Goal: Task Accomplishment & Management: Manage account settings

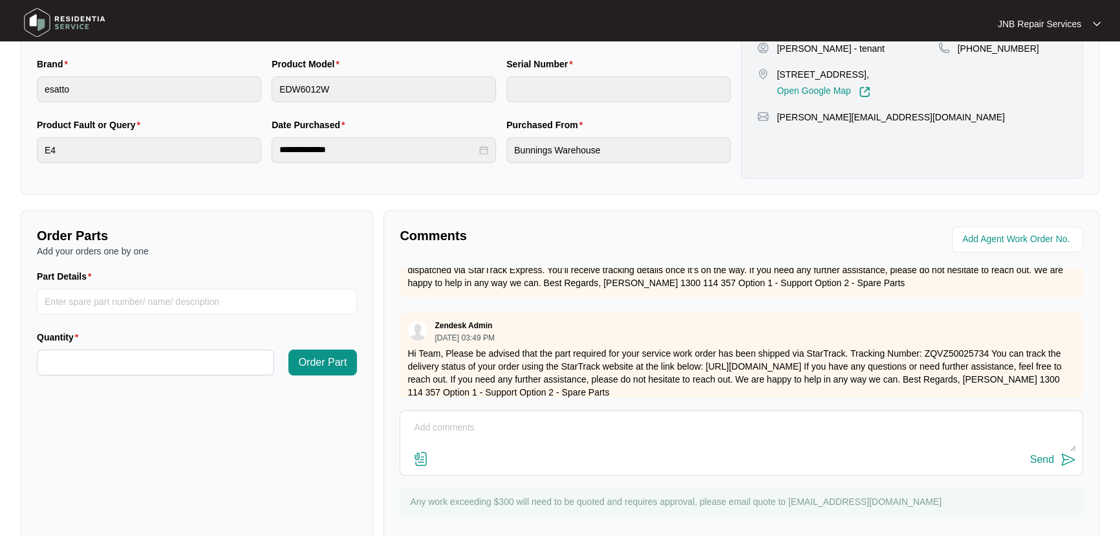
scroll to position [235, 0]
drag, startPoint x: 629, startPoint y: 440, endPoint x: 620, endPoint y: 426, distance: 16.5
click at [628, 440] on textarea at bounding box center [742, 434] width 670 height 34
type textarea "28/08 delivery booked for [DATE]"
click at [1048, 466] on button "Send" at bounding box center [1054, 459] width 46 height 17
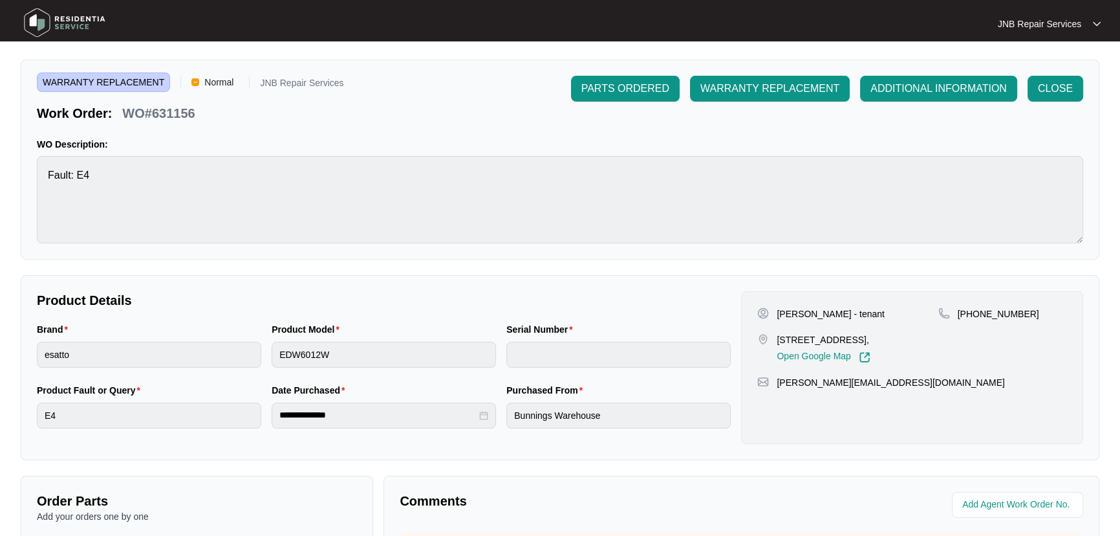
scroll to position [0, 0]
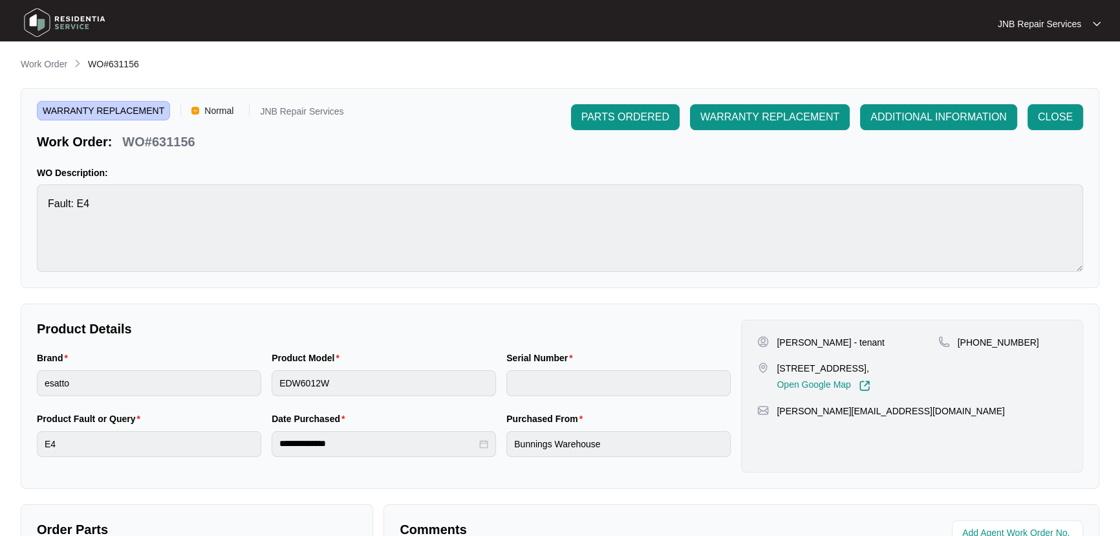
click at [118, 64] on span "WO#631156" at bounding box center [113, 64] width 51 height 10
click at [43, 64] on p "Work Order" at bounding box center [44, 64] width 47 height 13
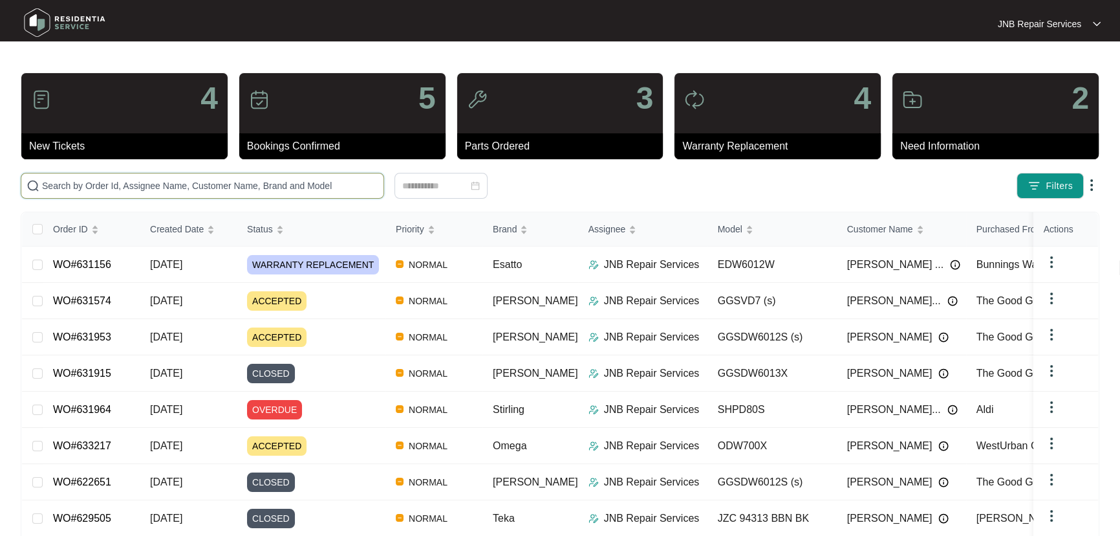
click at [252, 188] on input "text" at bounding box center [210, 186] width 336 height 14
paste input "626321"
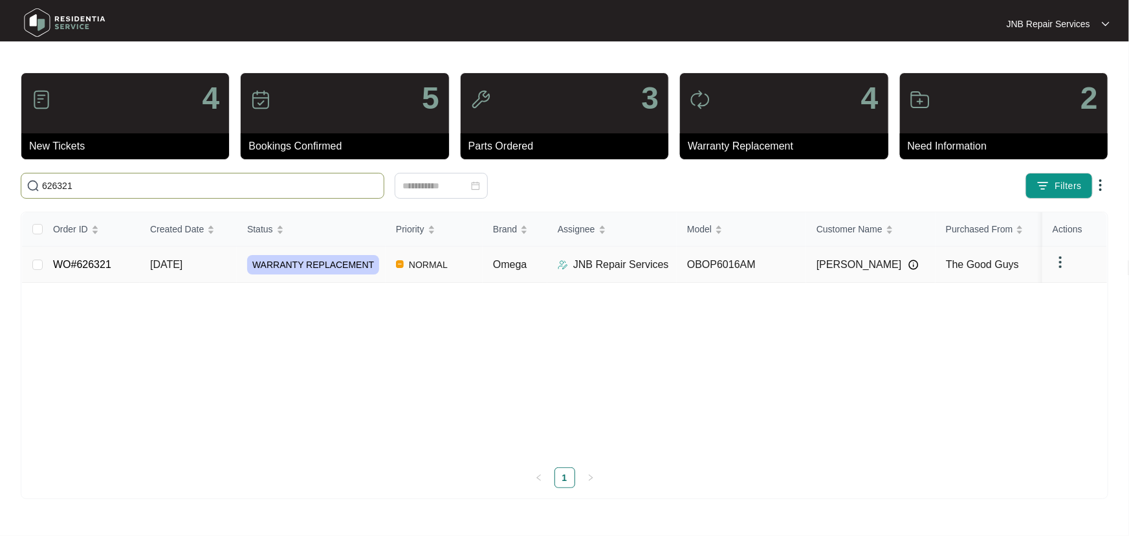
type input "626321"
click at [290, 266] on span "WARRANTY REPLACEMENT" at bounding box center [313, 264] width 132 height 19
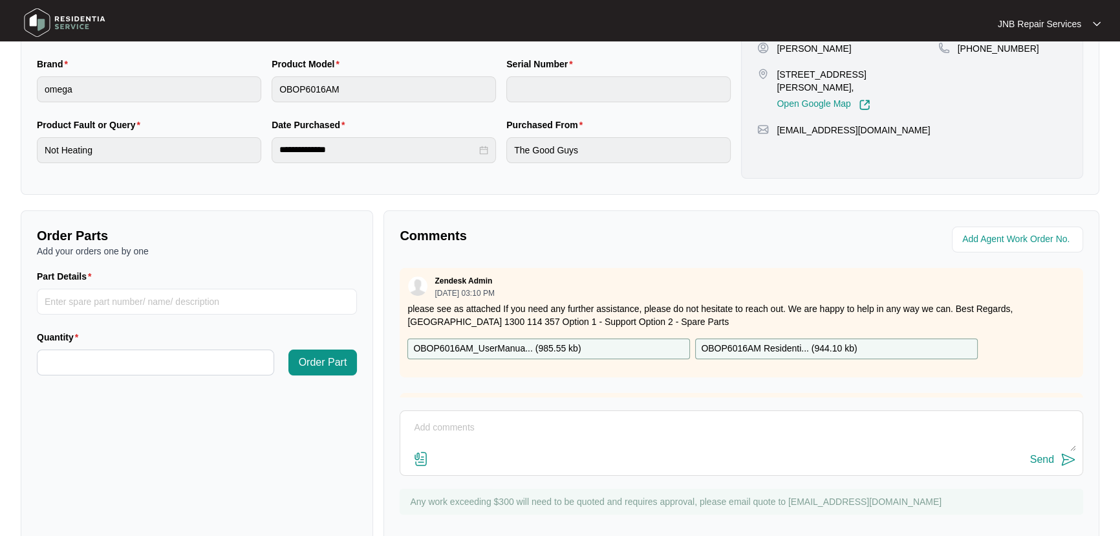
scroll to position [321, 0]
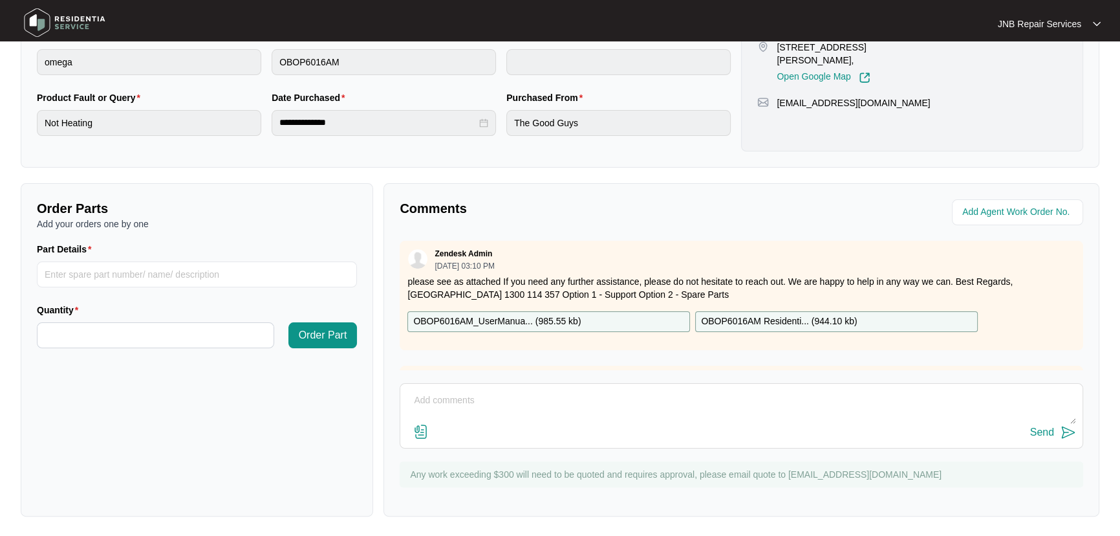
click at [573, 391] on textarea at bounding box center [742, 407] width 670 height 34
type textarea "delivered booked for [DATE]"
click at [1075, 428] on img at bounding box center [1069, 432] width 16 height 16
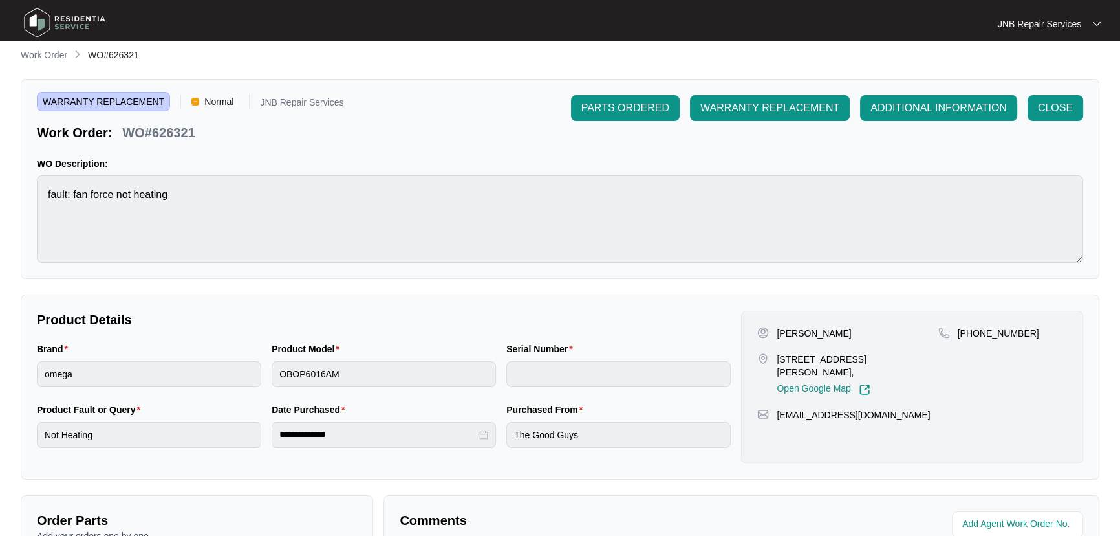
scroll to position [0, 0]
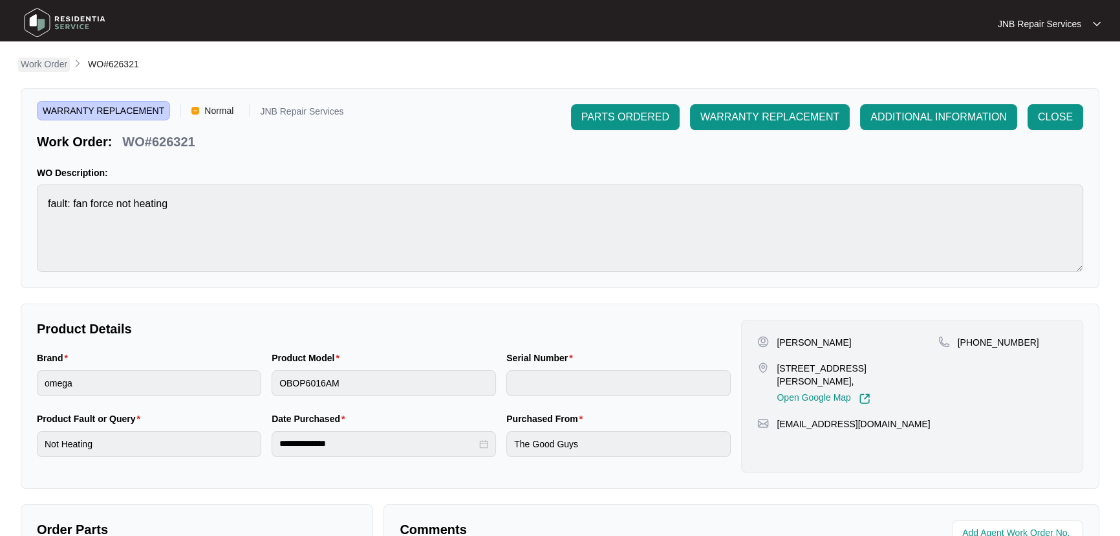
click at [52, 65] on p "Work Order" at bounding box center [44, 64] width 47 height 13
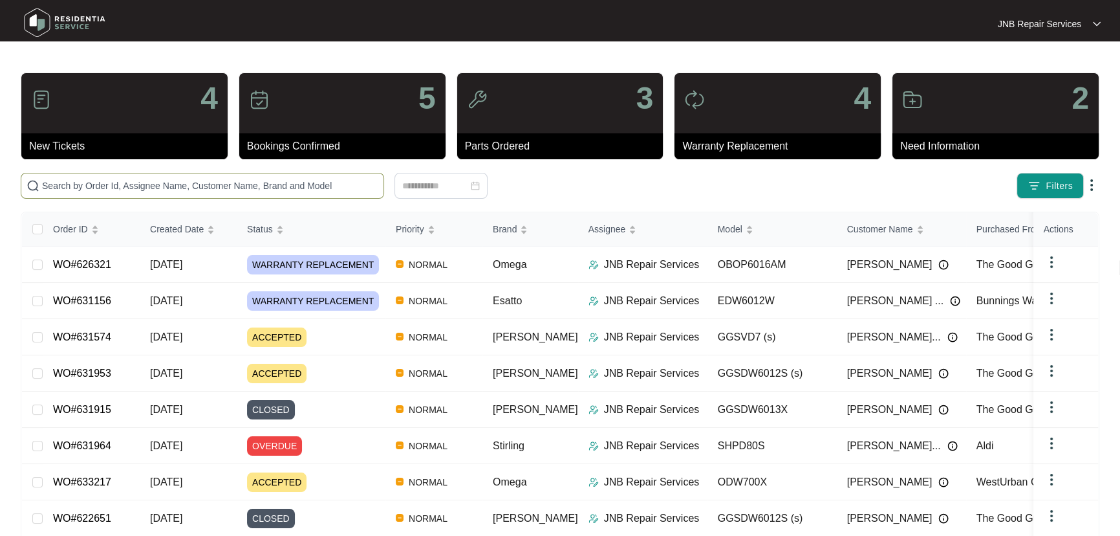
click at [285, 190] on input "text" at bounding box center [210, 186] width 336 height 14
paste input "631933"
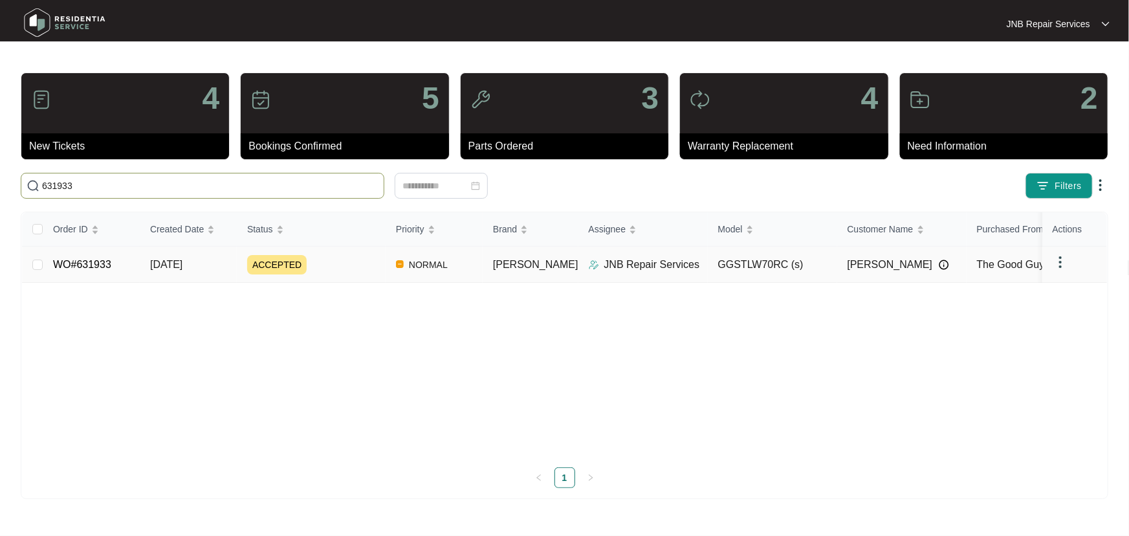
type input "631933"
click at [358, 265] on div "ACCEPTED" at bounding box center [316, 264] width 138 height 19
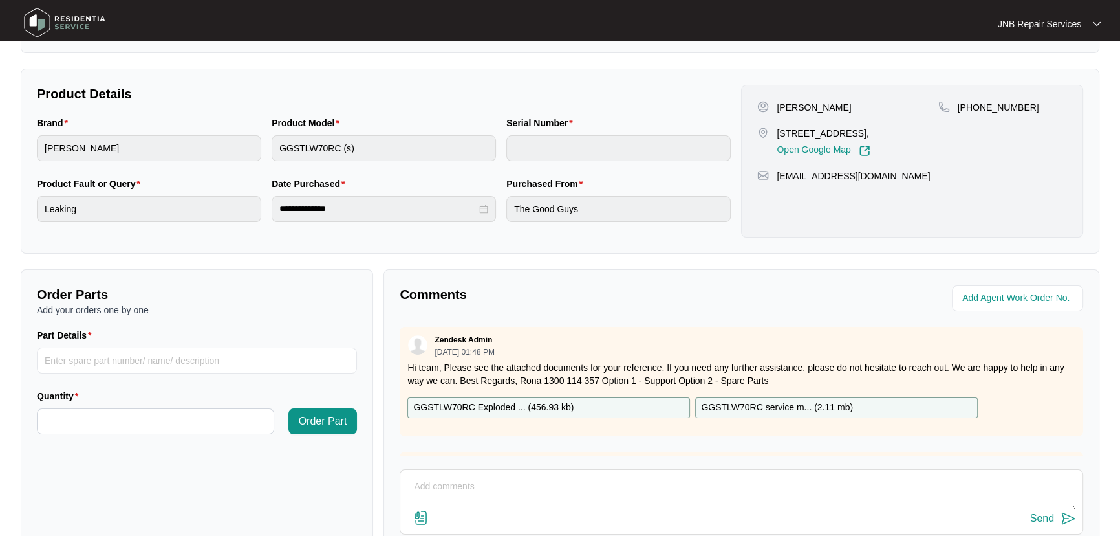
scroll to position [321, 0]
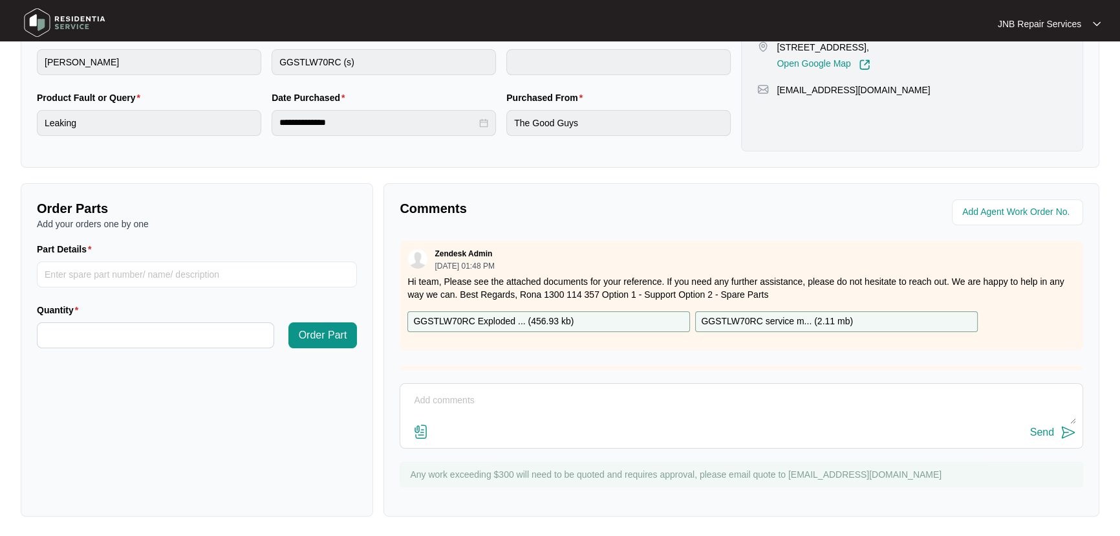
click at [563, 402] on textarea at bounding box center [742, 407] width 670 height 34
type textarea "b"
type textarea "service booked for [DATE]"
click at [1057, 430] on button "Send" at bounding box center [1054, 432] width 46 height 17
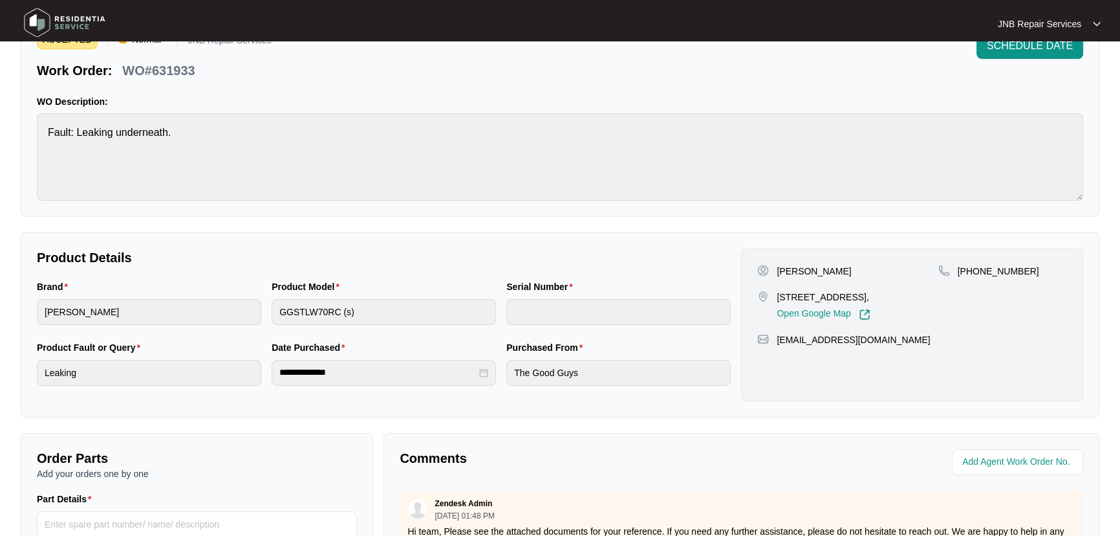
scroll to position [0, 0]
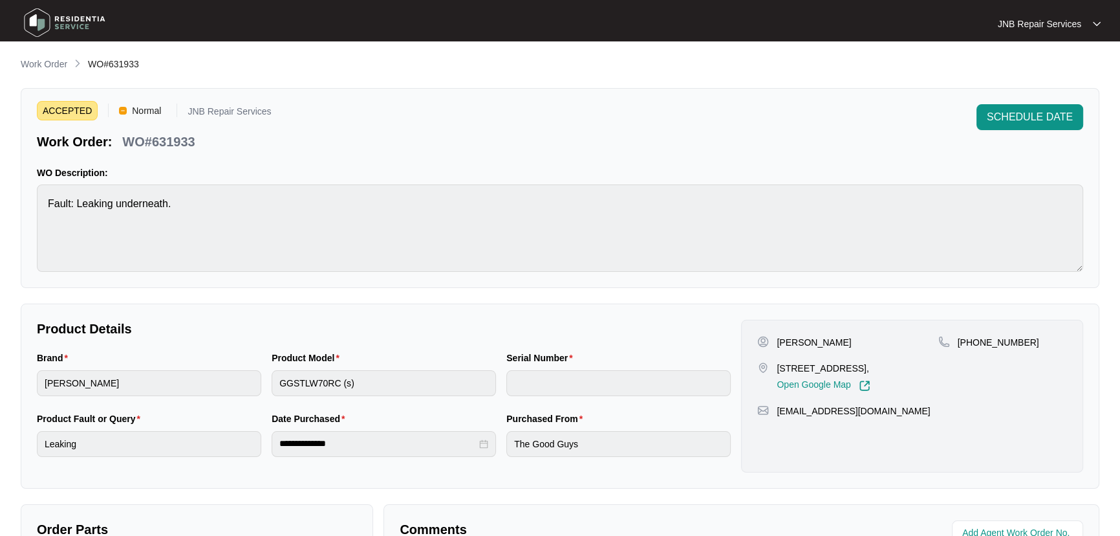
click at [60, 59] on p "Work Order" at bounding box center [44, 64] width 47 height 13
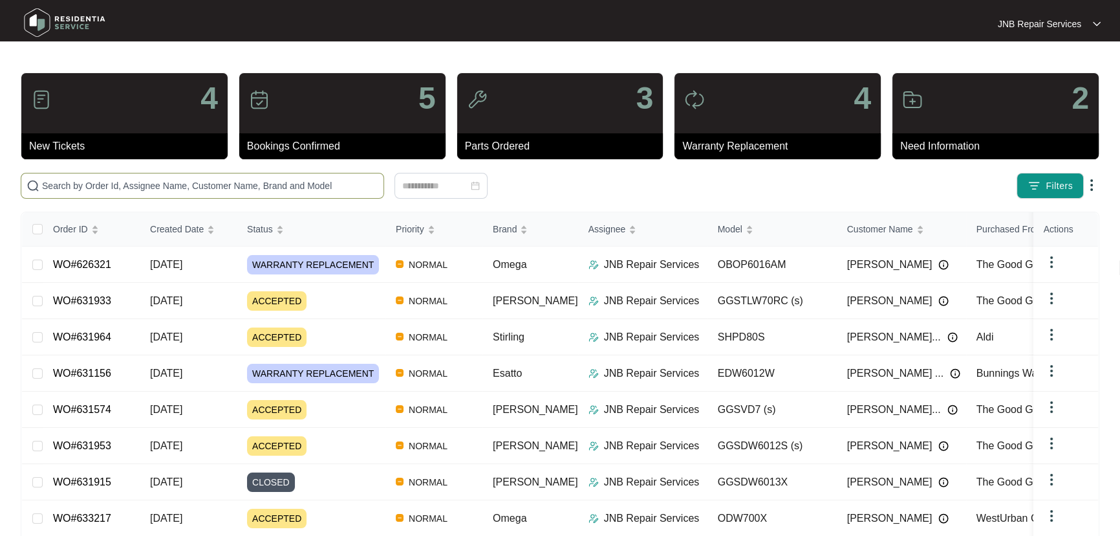
click at [237, 181] on input "text" at bounding box center [210, 186] width 336 height 14
paste input "631953"
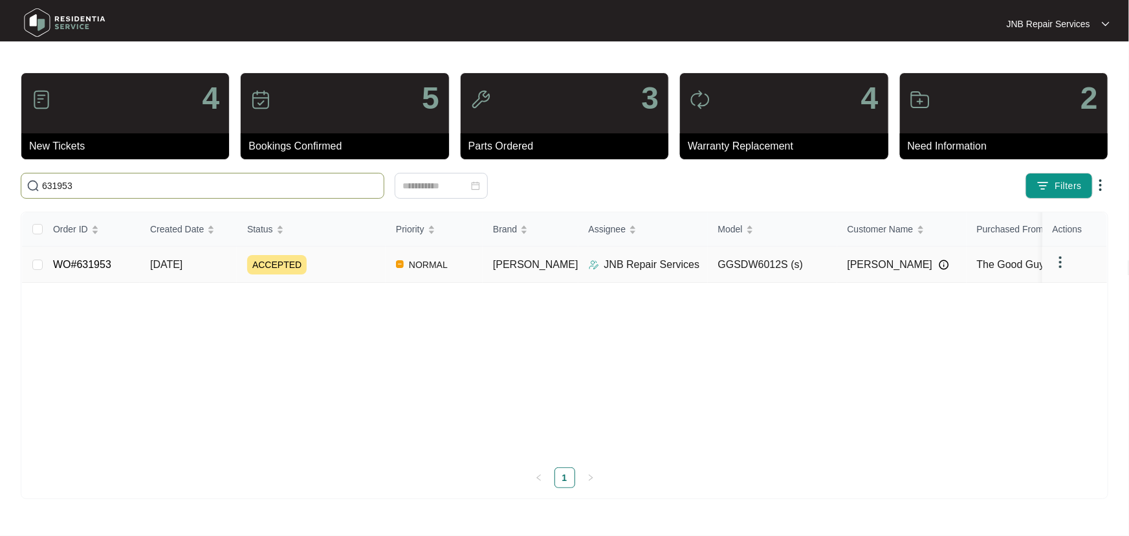
type input "631953"
click at [222, 278] on td "[DATE]" at bounding box center [188, 264] width 97 height 36
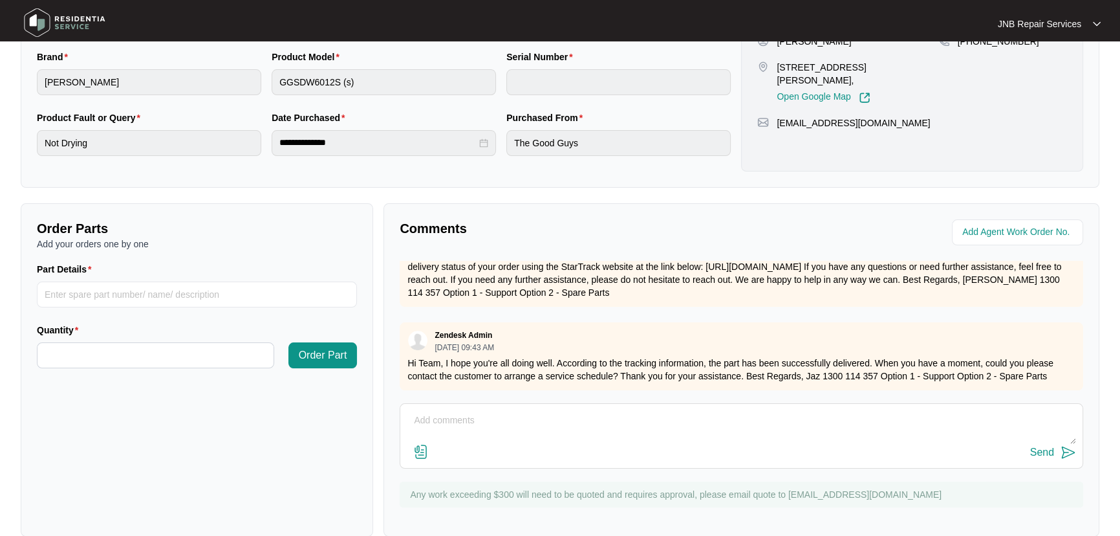
scroll to position [321, 0]
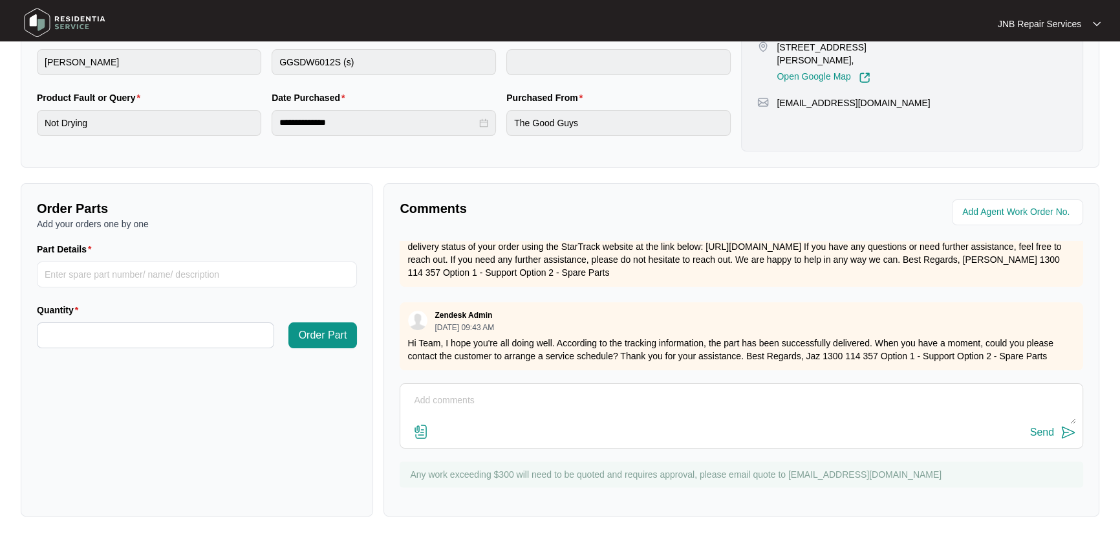
click at [791, 417] on textarea at bounding box center [742, 407] width 670 height 34
type textarea "booked in for [DATE]"
click at [1062, 425] on img at bounding box center [1069, 432] width 16 height 16
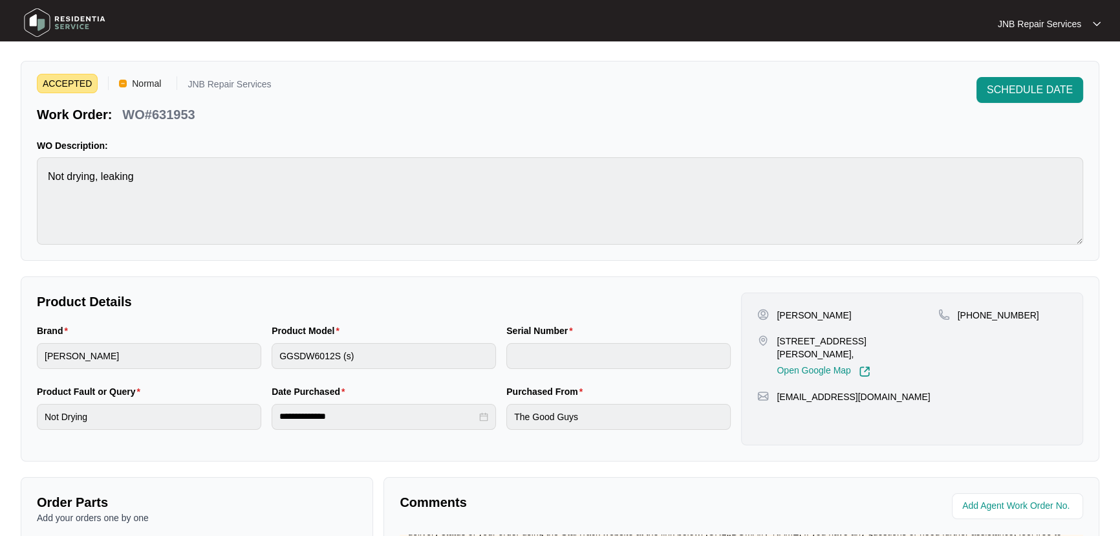
scroll to position [27, 0]
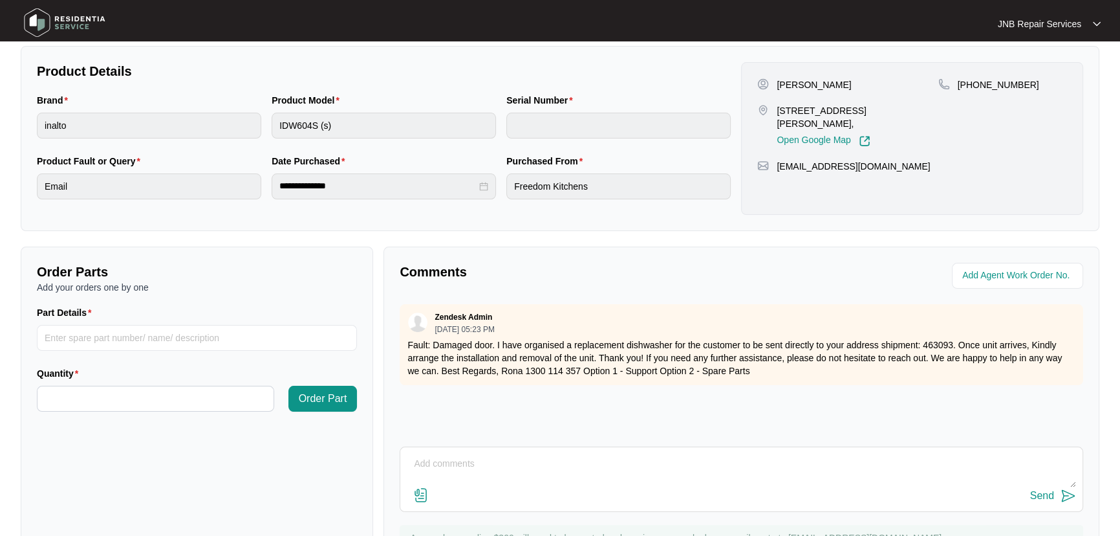
scroll to position [294, 0]
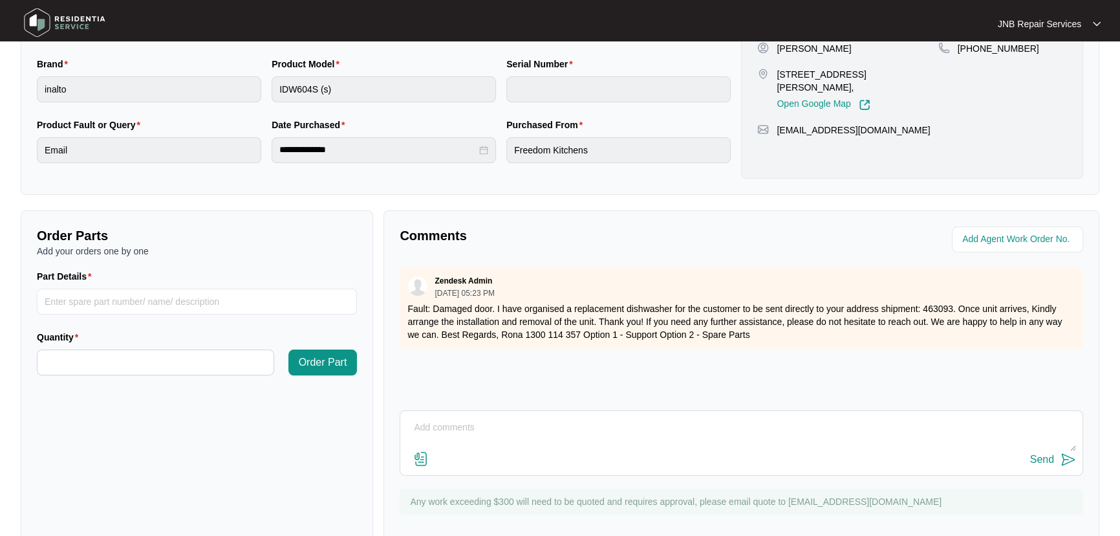
click at [650, 441] on textarea at bounding box center [742, 434] width 670 height 34
type textarea "customer no answer, reply"
click at [1065, 457] on img at bounding box center [1069, 460] width 16 height 16
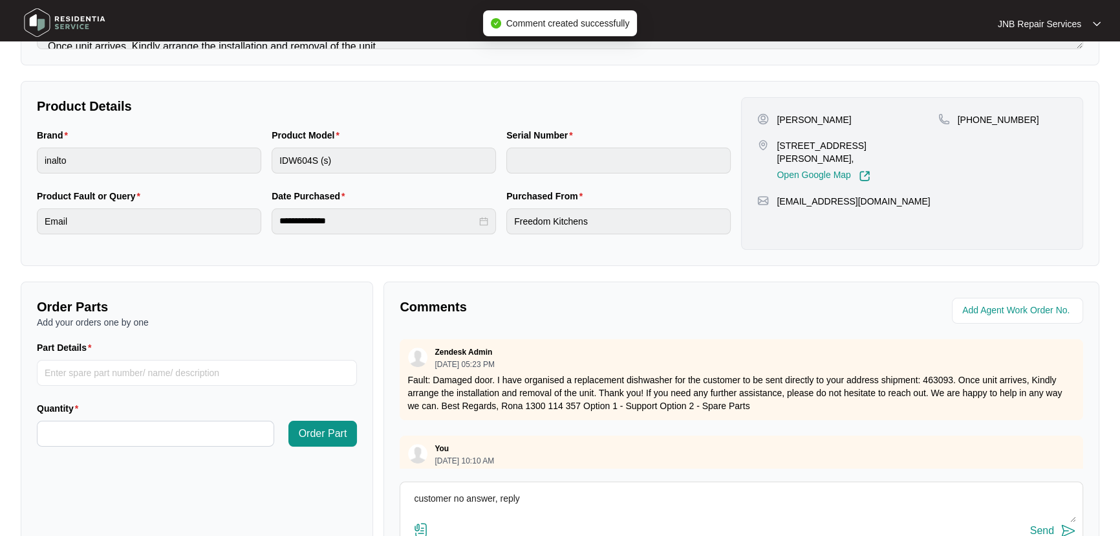
scroll to position [117, 0]
